Goal: Answer question/provide support: Share knowledge or assist other users

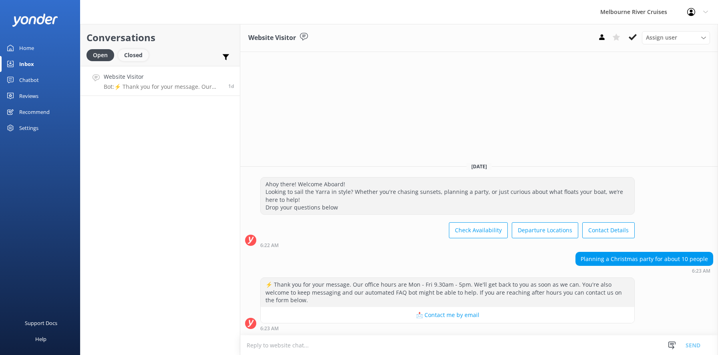
drag, startPoint x: 137, startPoint y: 54, endPoint x: 133, endPoint y: 53, distance: 4.1
click at [135, 53] on div "Closed" at bounding box center [133, 55] width 30 height 12
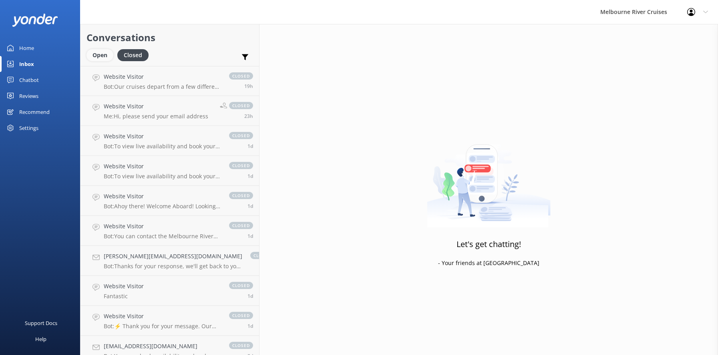
click at [97, 53] on div "Open" at bounding box center [99, 55] width 27 height 12
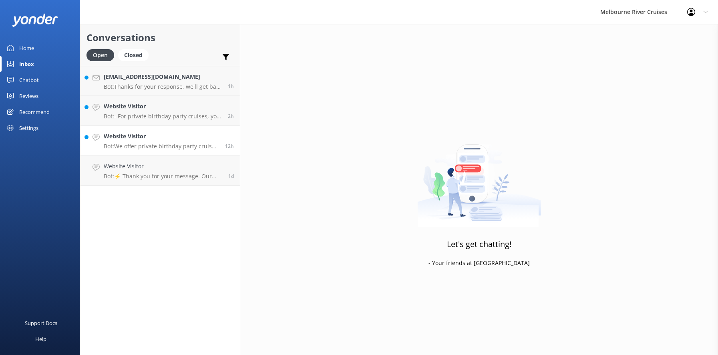
click at [122, 143] on p "Bot: We offer private birthday party cruises for all ages on the Yarra River. Y…" at bounding box center [161, 146] width 115 height 7
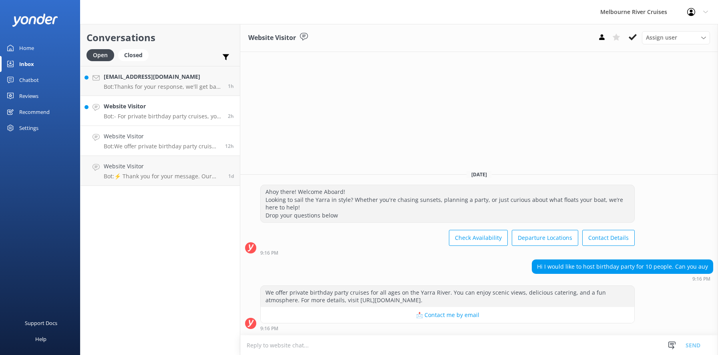
click at [120, 113] on p "Bot: - For private birthday party cruises, you can celebrate on the Yarra River…" at bounding box center [163, 116] width 118 height 7
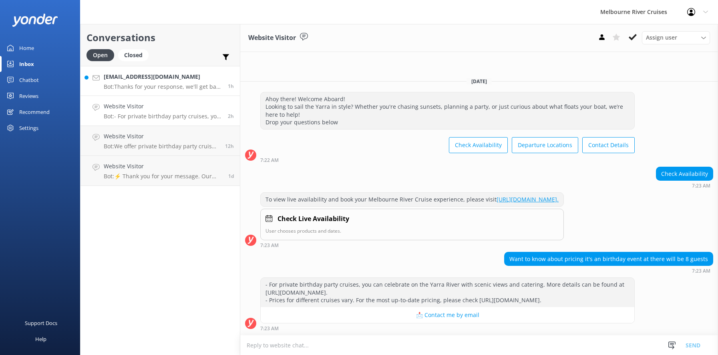
click at [124, 80] on h4 "[EMAIL_ADDRESS][DOMAIN_NAME]" at bounding box center [163, 76] width 118 height 9
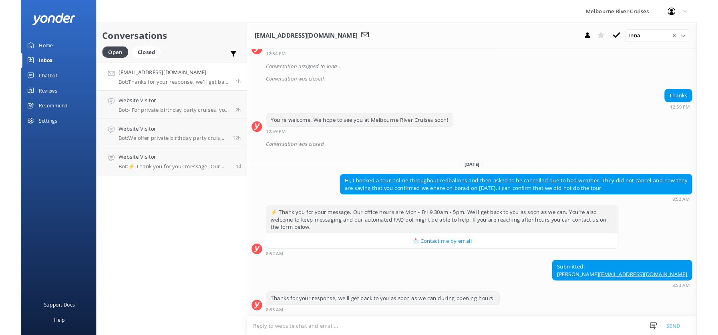
scroll to position [284, 0]
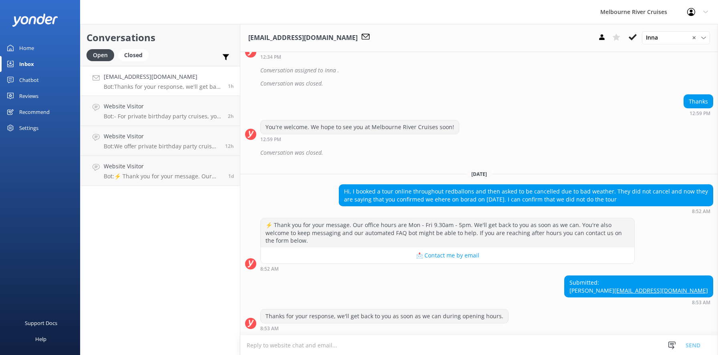
click at [260, 347] on textarea at bounding box center [479, 346] width 478 height 20
click at [630, 38] on use at bounding box center [633, 37] width 8 height 6
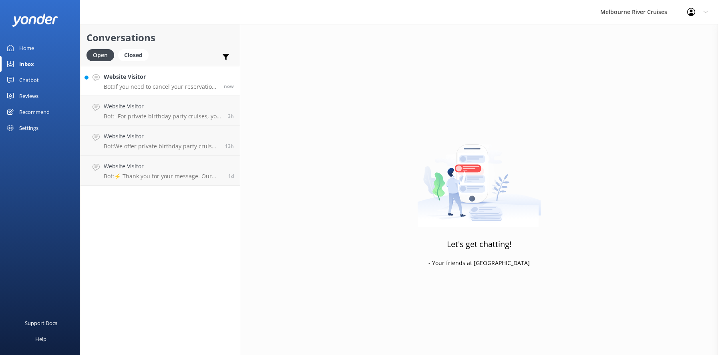
click at [145, 86] on p "Bot: If you need to cancel your reservation, please contact our team at [PHONE_…" at bounding box center [161, 86] width 114 height 7
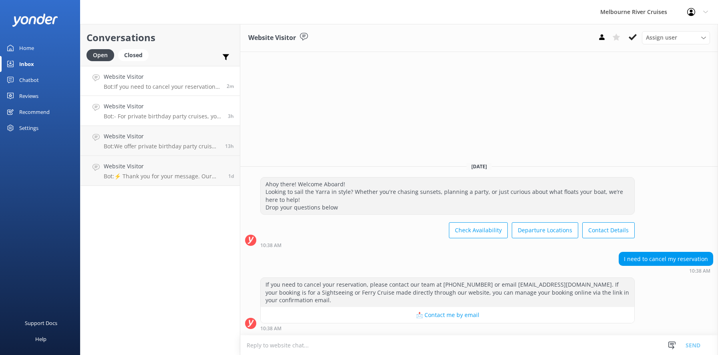
click at [116, 115] on p "Bot: - For private birthday party cruises, you can celebrate on the Yarra River…" at bounding box center [163, 116] width 118 height 7
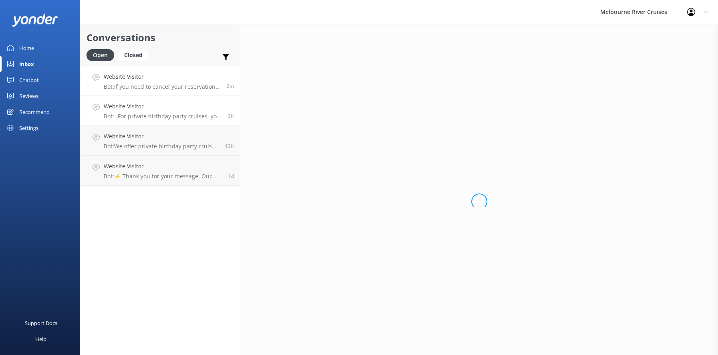
click at [129, 83] on p "Bot: If you need to cancel your reservation, please contact our team at [PHONE_…" at bounding box center [162, 86] width 117 height 7
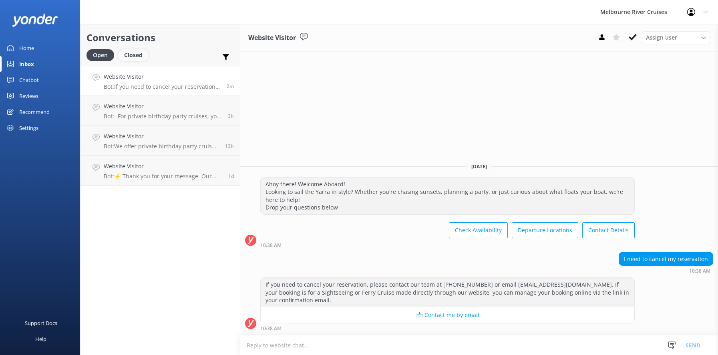
click at [126, 55] on div "Closed" at bounding box center [133, 55] width 30 height 12
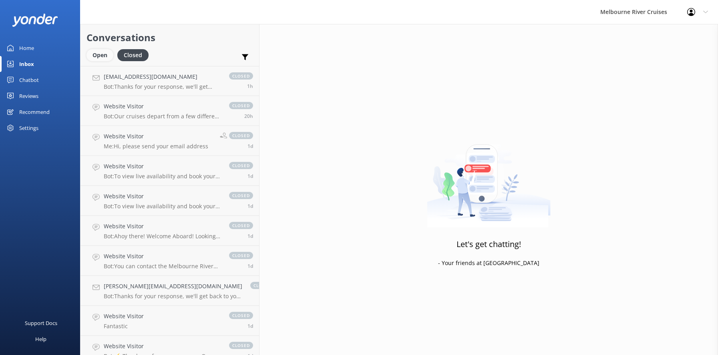
click at [94, 56] on div "Open" at bounding box center [99, 55] width 27 height 12
